Goal: Task Accomplishment & Management: Manage account settings

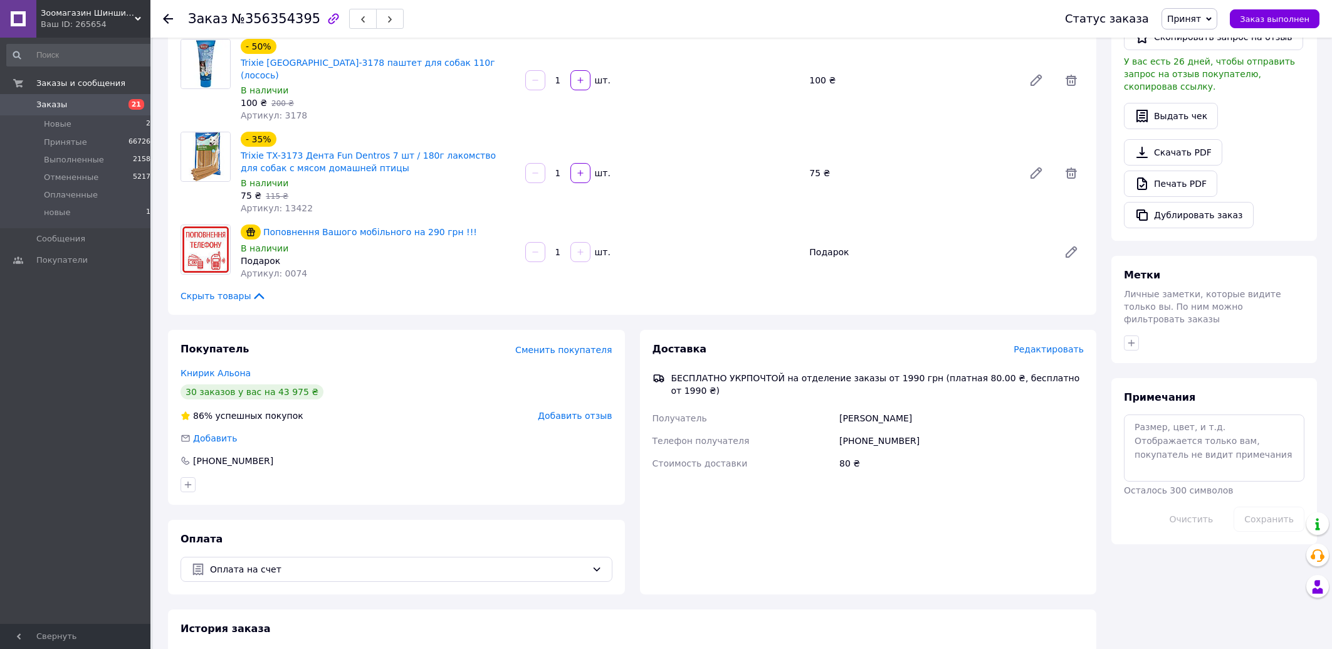
scroll to position [292, 0]
click at [67, 102] on span "Заказы" at bounding box center [76, 104] width 80 height 11
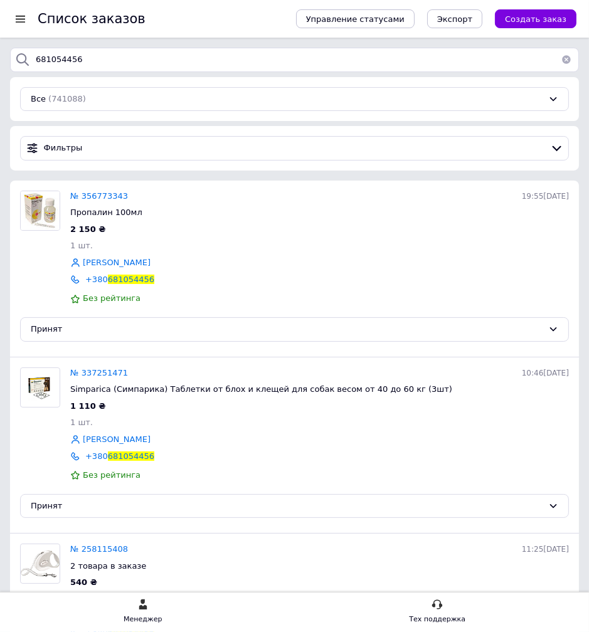
drag, startPoint x: 90, startPoint y: 62, endPoint x: 28, endPoint y: 53, distance: 62.7
click at [28, 53] on input "681054456" at bounding box center [294, 60] width 568 height 24
click at [328, 92] on div "Все (741088)" at bounding box center [294, 99] width 548 height 24
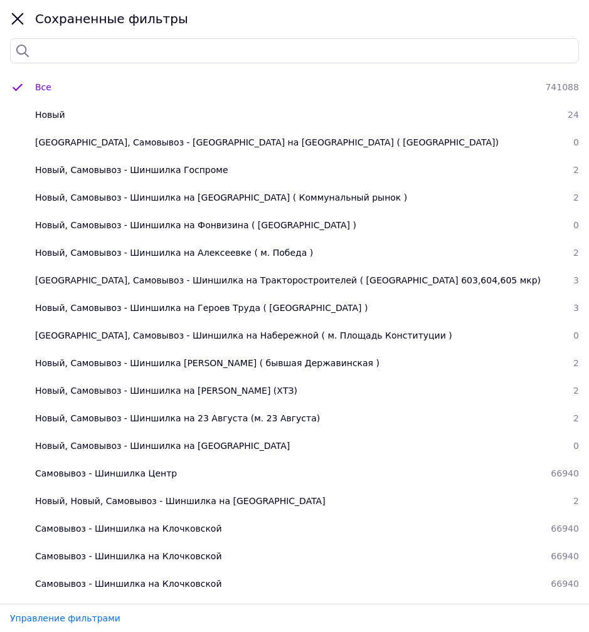
type input "68105"
click at [355, 65] on div "Сохраненные фильтры" at bounding box center [294, 36] width 589 height 73
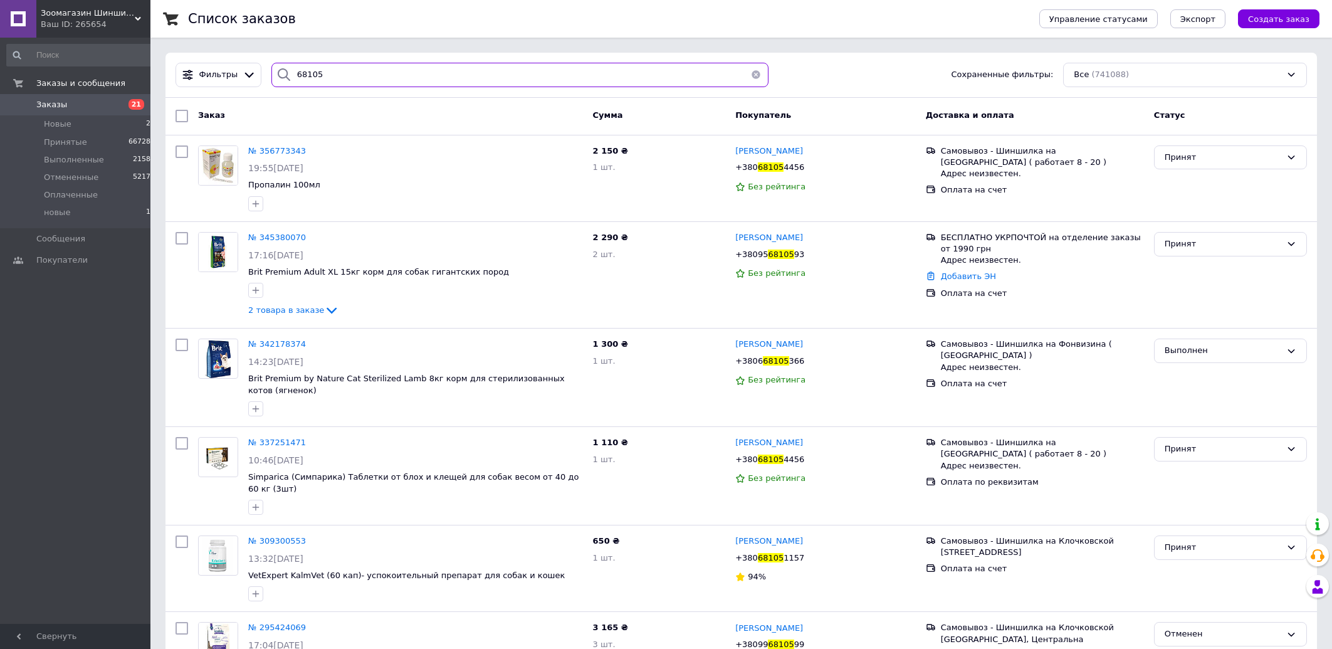
drag, startPoint x: 338, startPoint y: 71, endPoint x: 169, endPoint y: 67, distance: 169.3
click at [271, 84] on input "68105" at bounding box center [519, 75] width 497 height 24
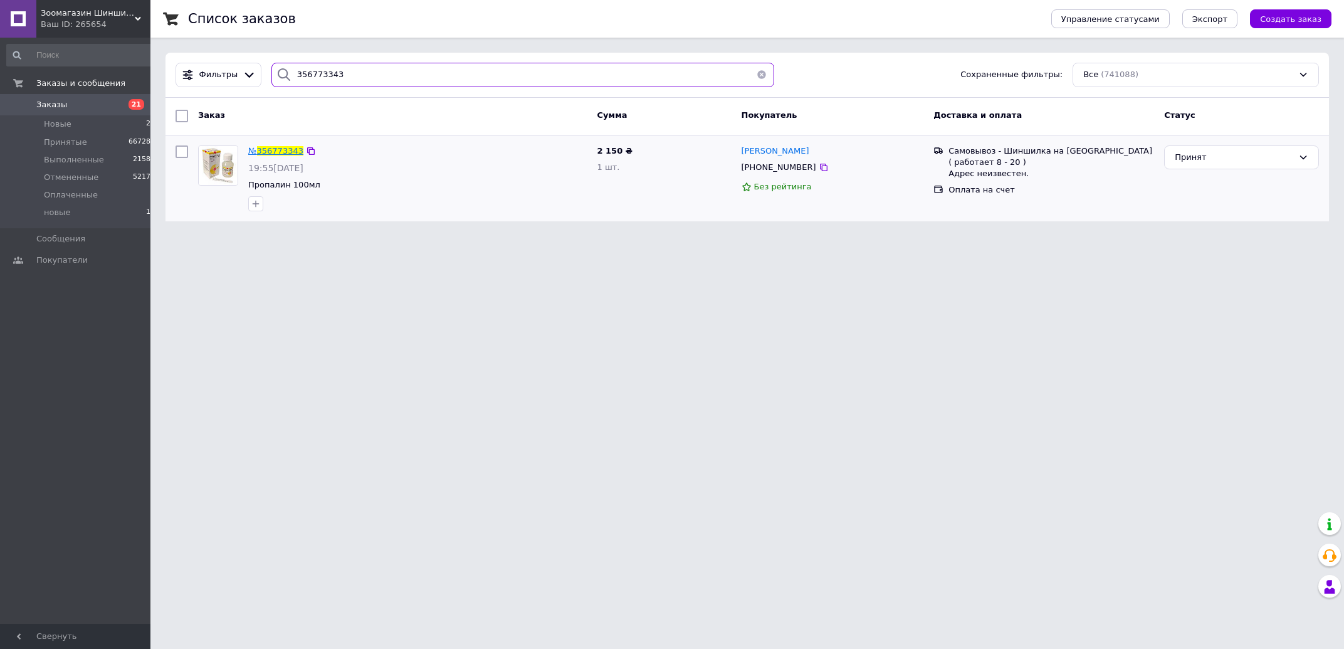
type input "356773343"
click at [276, 150] on span "356773343" at bounding box center [280, 150] width 46 height 9
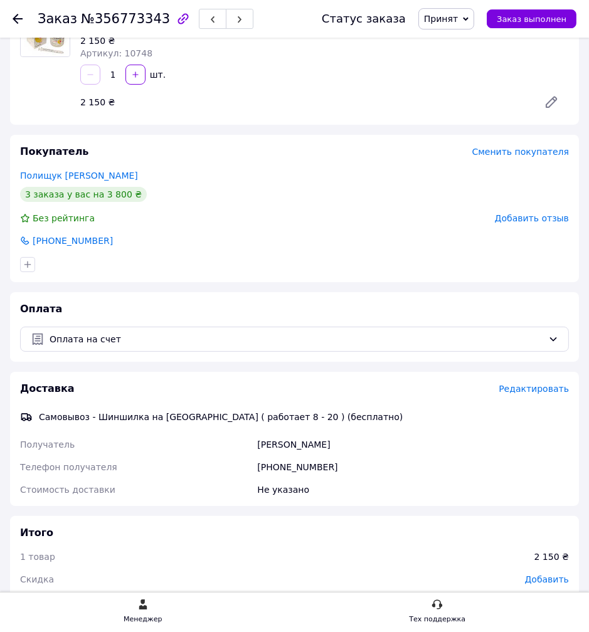
scroll to position [134, 0]
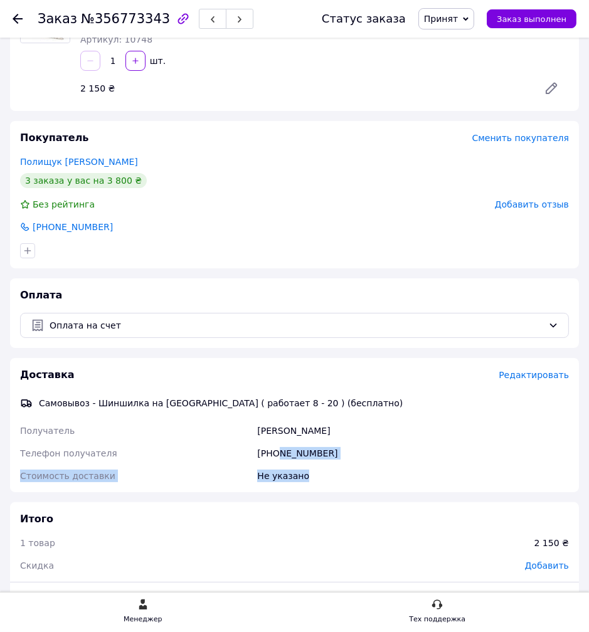
drag, startPoint x: 278, startPoint y: 453, endPoint x: 348, endPoint y: 466, distance: 70.9
click at [348, 466] on div "Получатель [PERSON_NAME] Телефон получателя [PHONE_NUMBER] Стоимость доставки Н…" at bounding box center [294, 453] width 553 height 68
click at [348, 454] on div "[PHONE_NUMBER]" at bounding box center [412, 453] width 317 height 23
drag, startPoint x: 280, startPoint y: 455, endPoint x: 335, endPoint y: 455, distance: 55.8
click at [332, 457] on div "[PHONE_NUMBER]" at bounding box center [412, 453] width 317 height 23
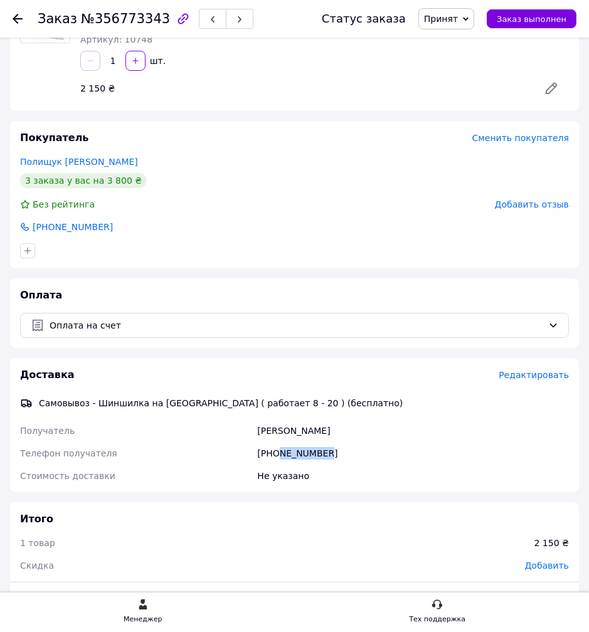
copy div "681054456"
click at [229, 364] on div "Доставка Редактировать Самовывоз - Шиншилка на [GEOGRAPHIC_DATA] ( работает 8 -…" at bounding box center [294, 425] width 568 height 135
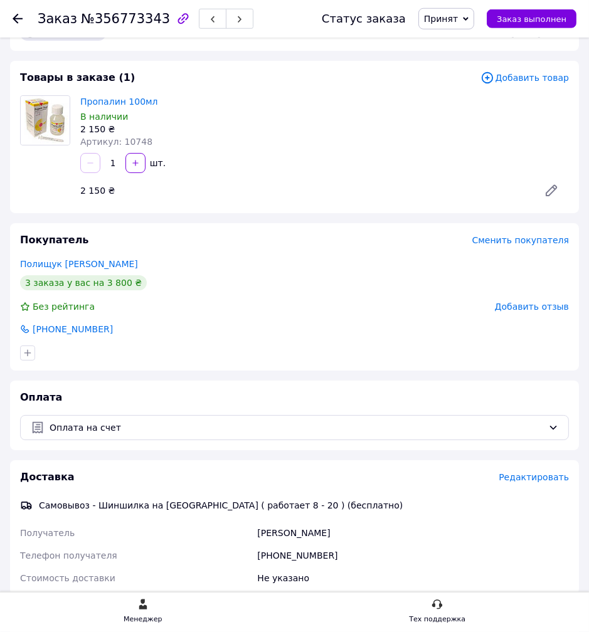
scroll to position [0, 0]
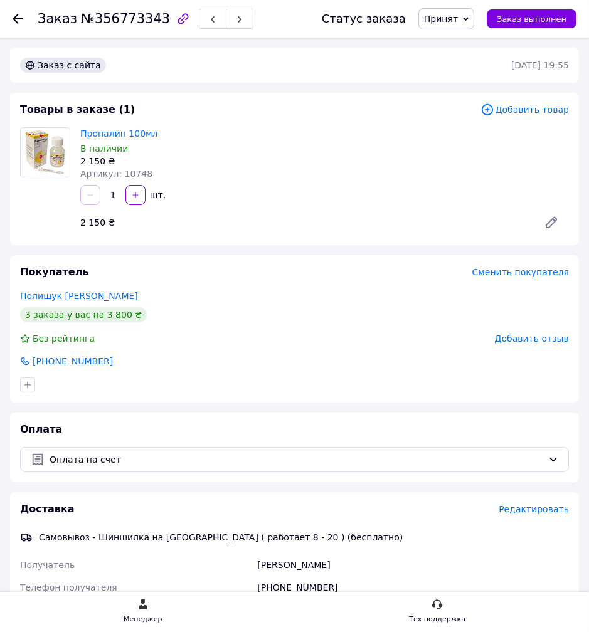
click at [266, 98] on div "Товары в заказе (1) Добавить товар Пропалин 100мл В наличии 2 150 ₴ Артикул: 10…" at bounding box center [294, 169] width 568 height 152
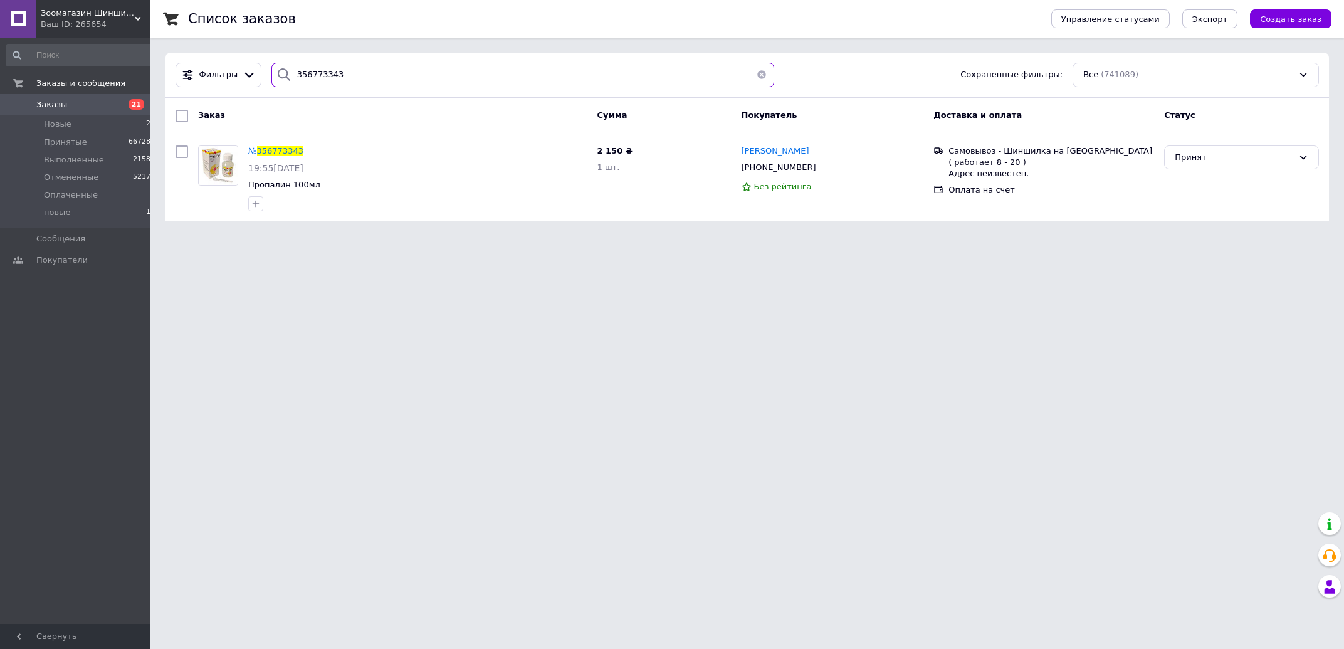
drag, startPoint x: 335, startPoint y: 83, endPoint x: 0, endPoint y: 107, distance: 335.6
click at [271, 87] on input "356773343" at bounding box center [522, 75] width 503 height 24
paste input "681054456"
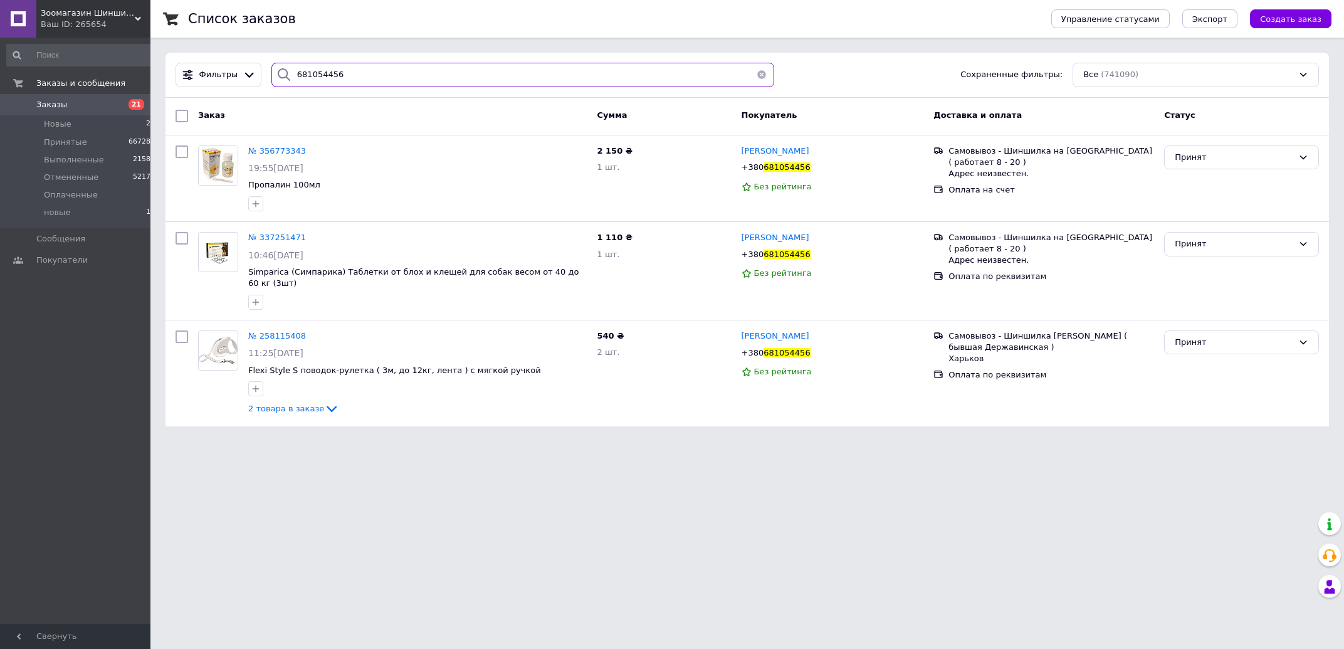
type input "681054456"
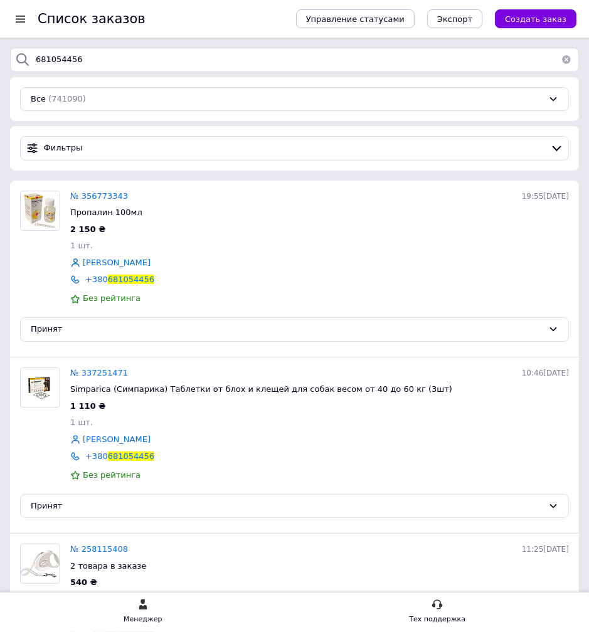
click at [194, 18] on div "Список заказов" at bounding box center [154, 19] width 233 height 38
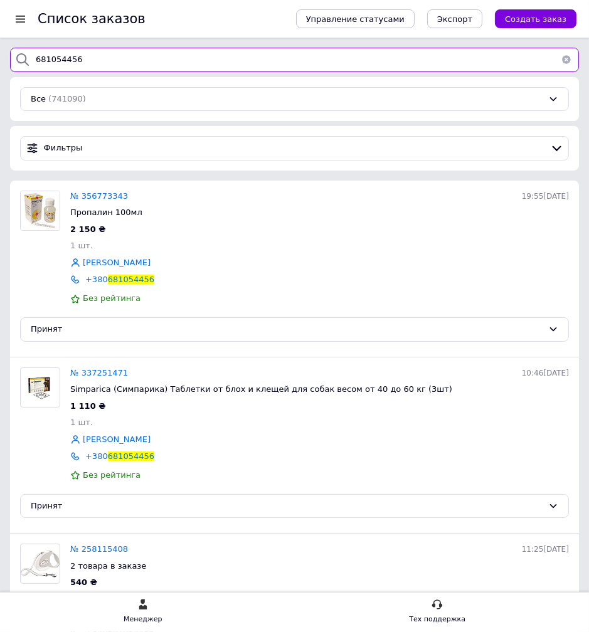
drag, startPoint x: 88, startPoint y: 60, endPoint x: -211, endPoint y: 98, distance: 300.7
click at [10, 72] on input "681054456" at bounding box center [294, 60] width 568 height 24
paste input "[GEOGRAPHIC_DATA]"
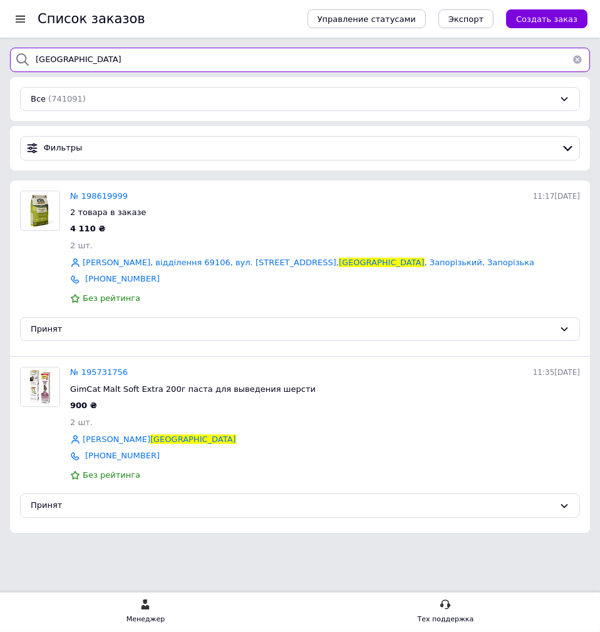
drag, startPoint x: 106, startPoint y: 70, endPoint x: -115, endPoint y: 51, distance: 222.0
click at [10, 51] on input "[GEOGRAPHIC_DATA]" at bounding box center [300, 60] width 580 height 24
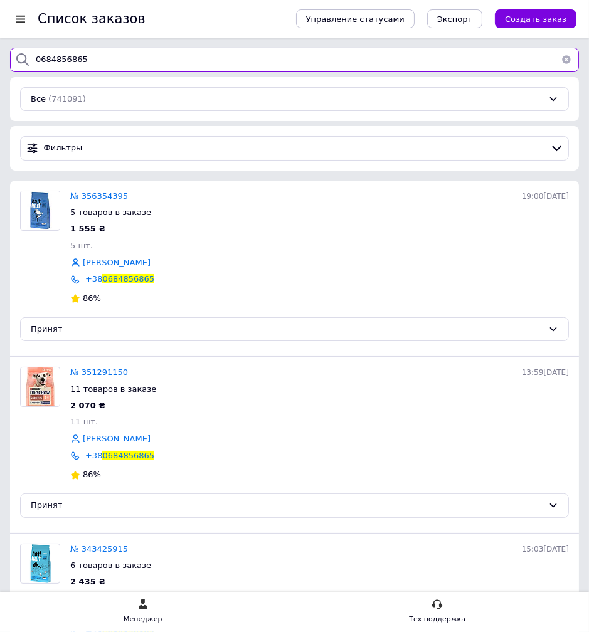
type input "0684856865"
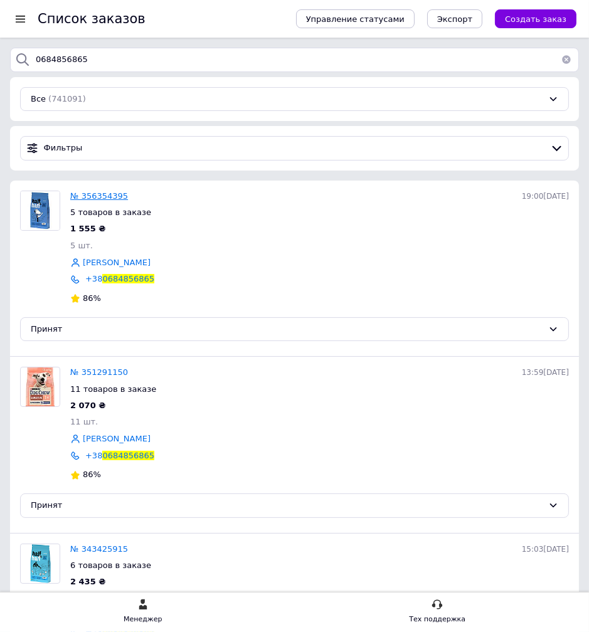
click at [100, 202] on div "№ 356354395" at bounding box center [99, 196] width 63 height 17
click at [100, 201] on span "№ 356354395" at bounding box center [99, 195] width 58 height 9
